Goal: Download file/media: Download file/media

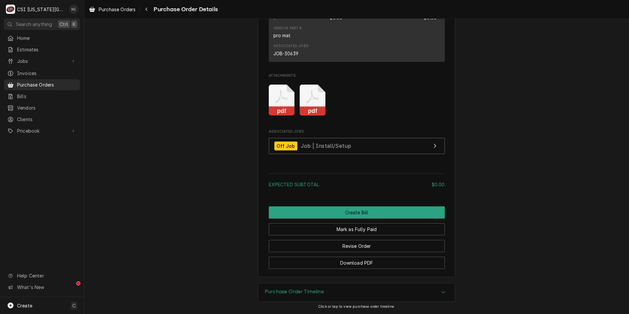
scroll to position [567, 0]
click at [295, 103] on icon "Attachments" at bounding box center [282, 100] width 26 height 31
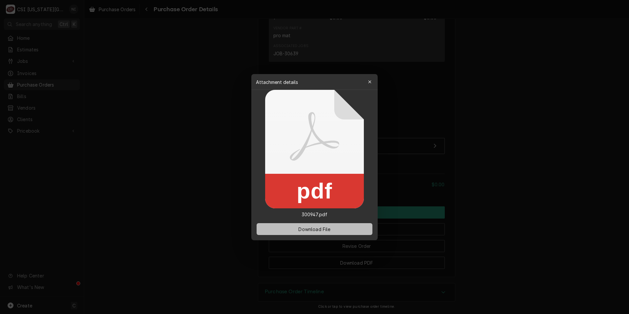
click at [326, 228] on span "Download File" at bounding box center [314, 228] width 35 height 7
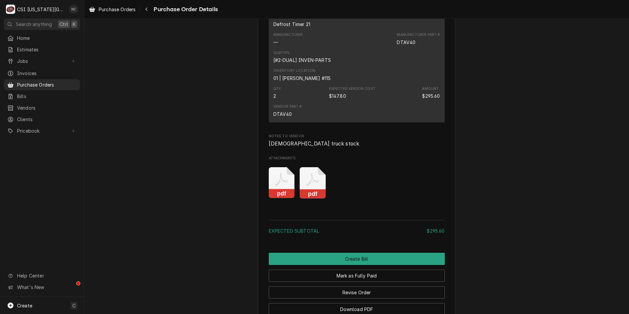
scroll to position [494, 0]
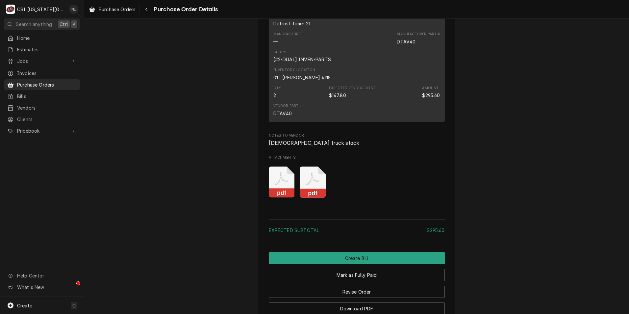
click at [295, 196] on icon "Attachments" at bounding box center [282, 182] width 26 height 31
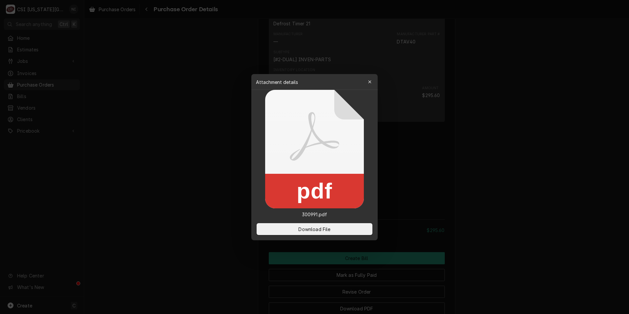
click at [320, 177] on rect at bounding box center [314, 191] width 99 height 35
drag, startPoint x: 307, startPoint y: 228, endPoint x: 294, endPoint y: 222, distance: 14.6
click at [307, 228] on span "Download File" at bounding box center [314, 228] width 35 height 7
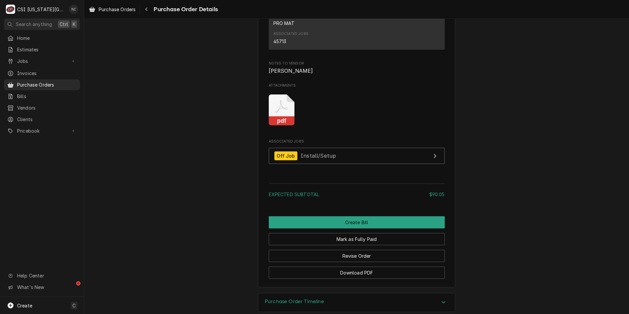
scroll to position [559, 0]
click at [282, 125] on icon "Attachments" at bounding box center [282, 109] width 26 height 31
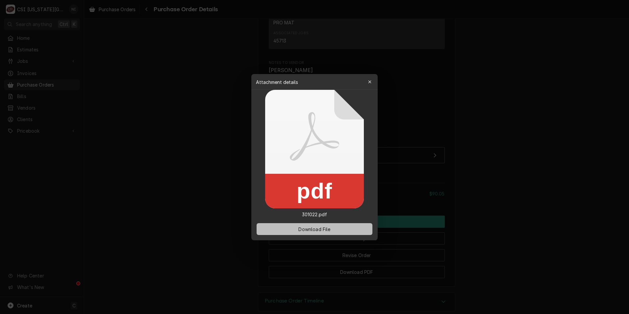
click at [322, 228] on span "Download File" at bounding box center [314, 228] width 35 height 7
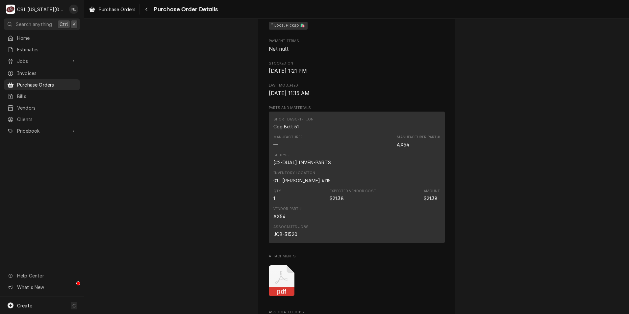
scroll to position [592, 0]
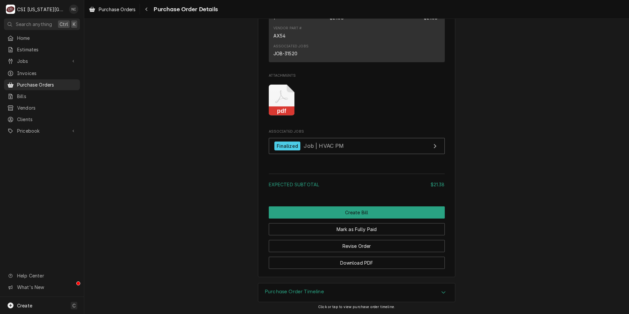
click at [278, 94] on icon "pdf" at bounding box center [282, 100] width 26 height 31
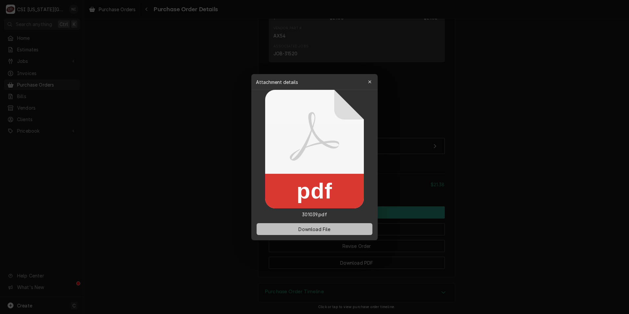
click at [326, 228] on span "Download File" at bounding box center [314, 228] width 35 height 7
click at [327, 225] on button "Download File" at bounding box center [315, 229] width 116 height 12
click at [346, 228] on button "Download File" at bounding box center [315, 229] width 116 height 12
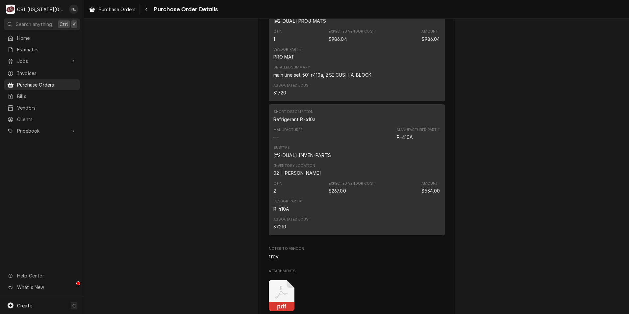
scroll to position [724, 0]
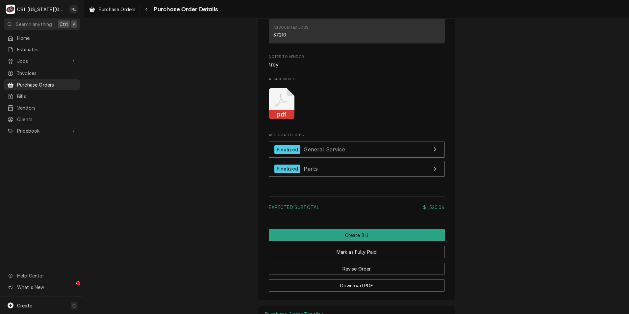
click at [291, 119] on icon "Attachments" at bounding box center [282, 103] width 26 height 31
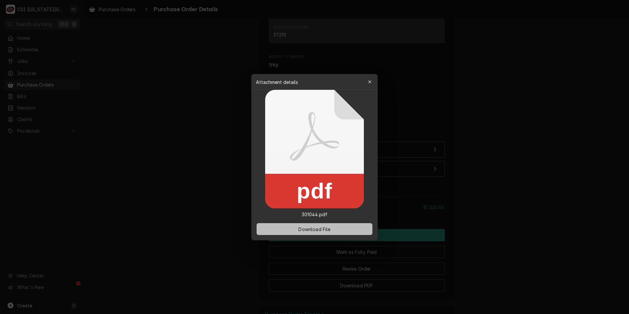
click at [313, 229] on span "Download File" at bounding box center [314, 228] width 35 height 7
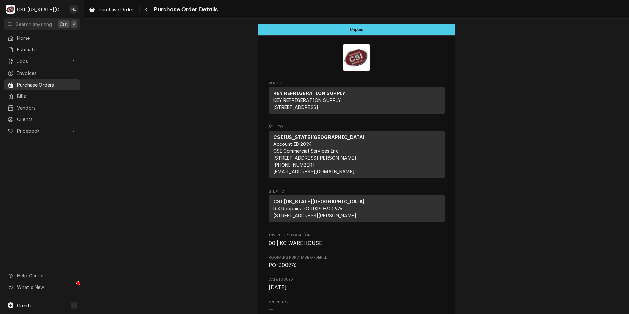
click at [60, 83] on span "Purchase Orders" at bounding box center [47, 84] width 60 height 7
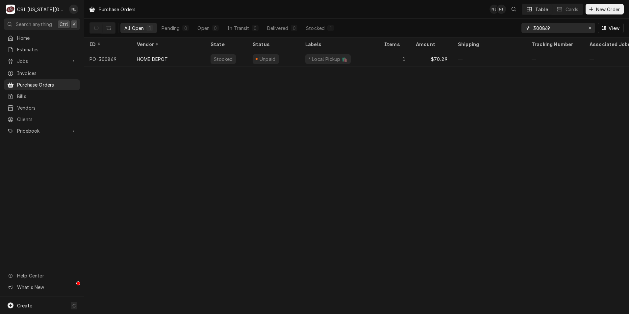
drag, startPoint x: 559, startPoint y: 28, endPoint x: 472, endPoint y: 33, distance: 86.7
click at [473, 33] on div "All Open 1 Pending 0 Open 0 In Transit 0 Delivered 0 Stocked 1 300869 View" at bounding box center [357, 28] width 534 height 18
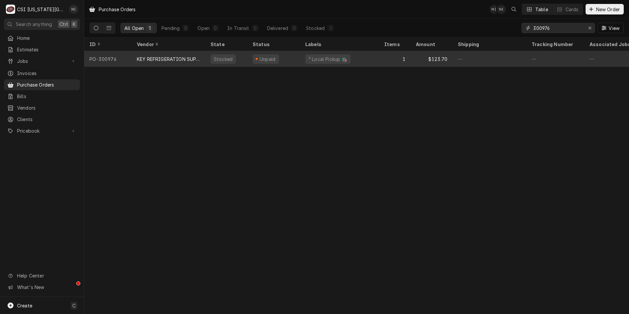
type input "300976"
click at [181, 59] on div "KEY REFRIGERATION SUPPLY" at bounding box center [168, 59] width 63 height 7
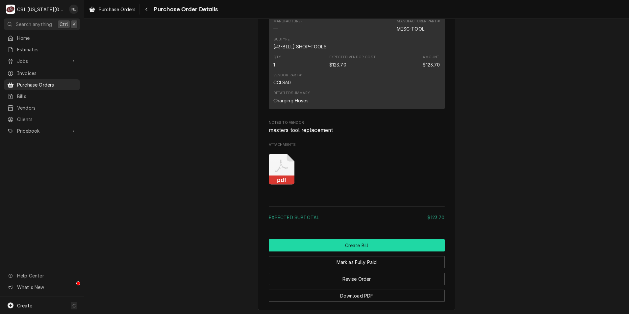
scroll to position [560, 0]
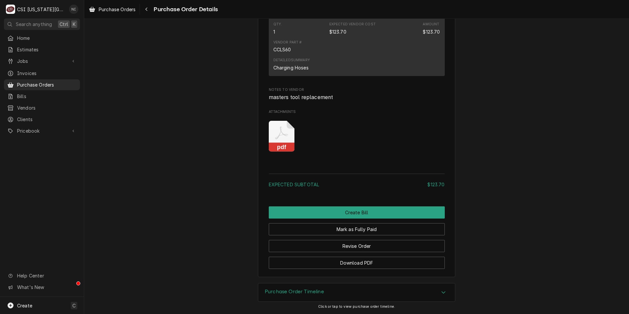
click at [286, 132] on icon "Attachments" at bounding box center [282, 136] width 26 height 31
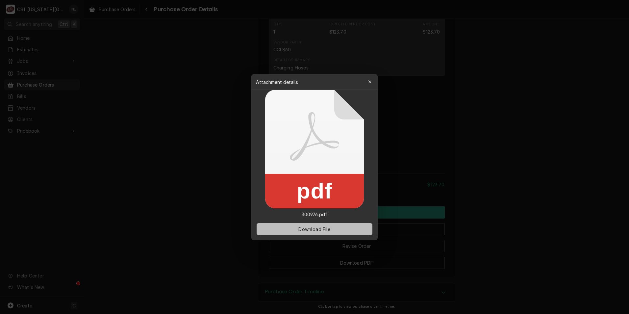
click at [315, 226] on span "Download File" at bounding box center [314, 228] width 35 height 7
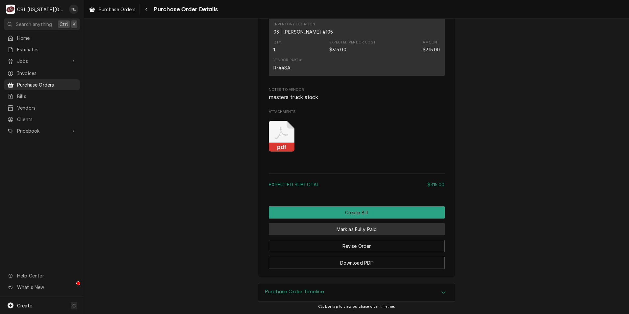
scroll to position [560, 0]
click at [285, 137] on icon "Attachments" at bounding box center [282, 136] width 26 height 31
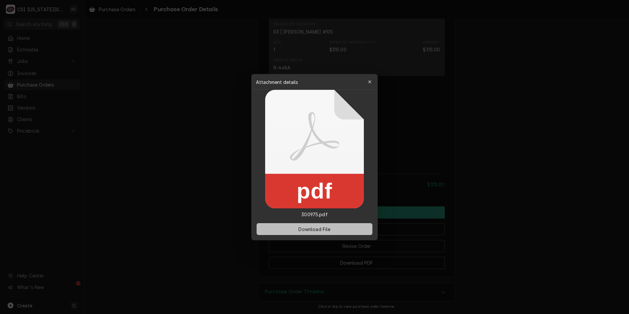
drag, startPoint x: 316, startPoint y: 227, endPoint x: 297, endPoint y: 223, distance: 19.6
click at [316, 229] on span "Download File" at bounding box center [314, 228] width 35 height 7
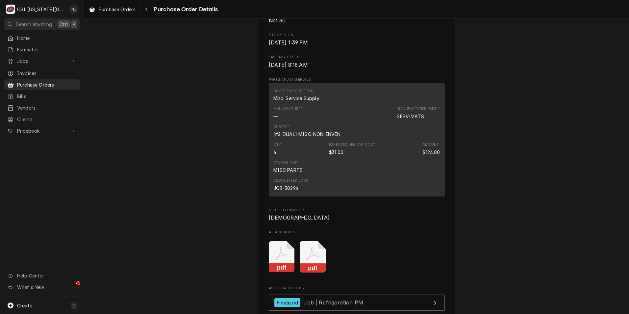
scroll to position [592, 0]
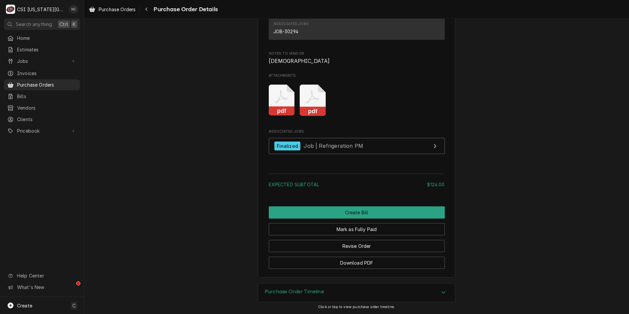
click at [295, 108] on icon "Attachments" at bounding box center [282, 100] width 26 height 31
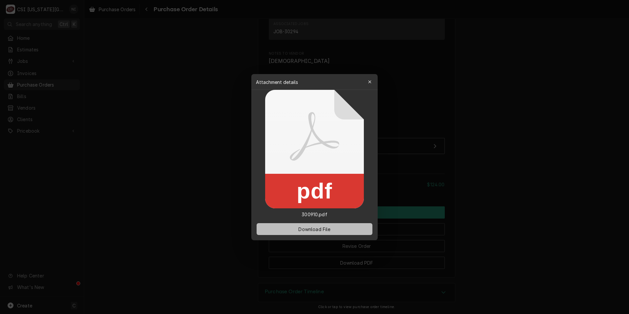
click at [318, 232] on button "Download File" at bounding box center [315, 229] width 116 height 12
